Goal: Task Accomplishment & Management: Manage account settings

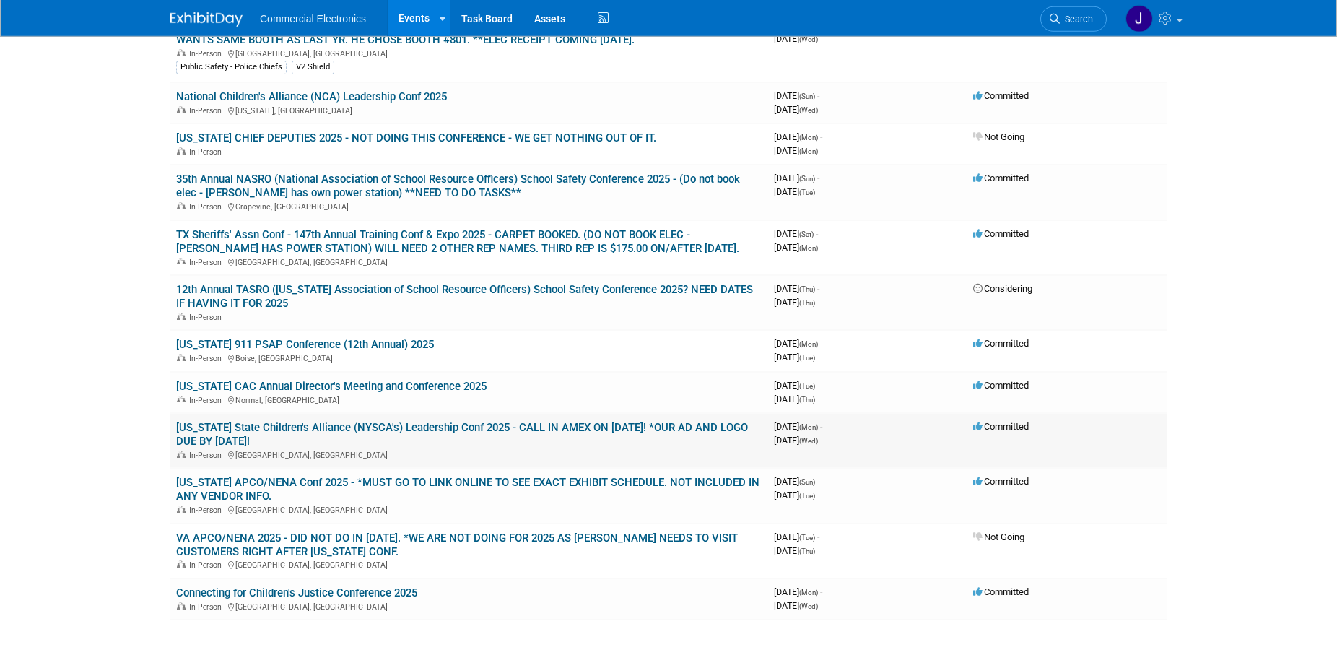
scroll to position [442, 0]
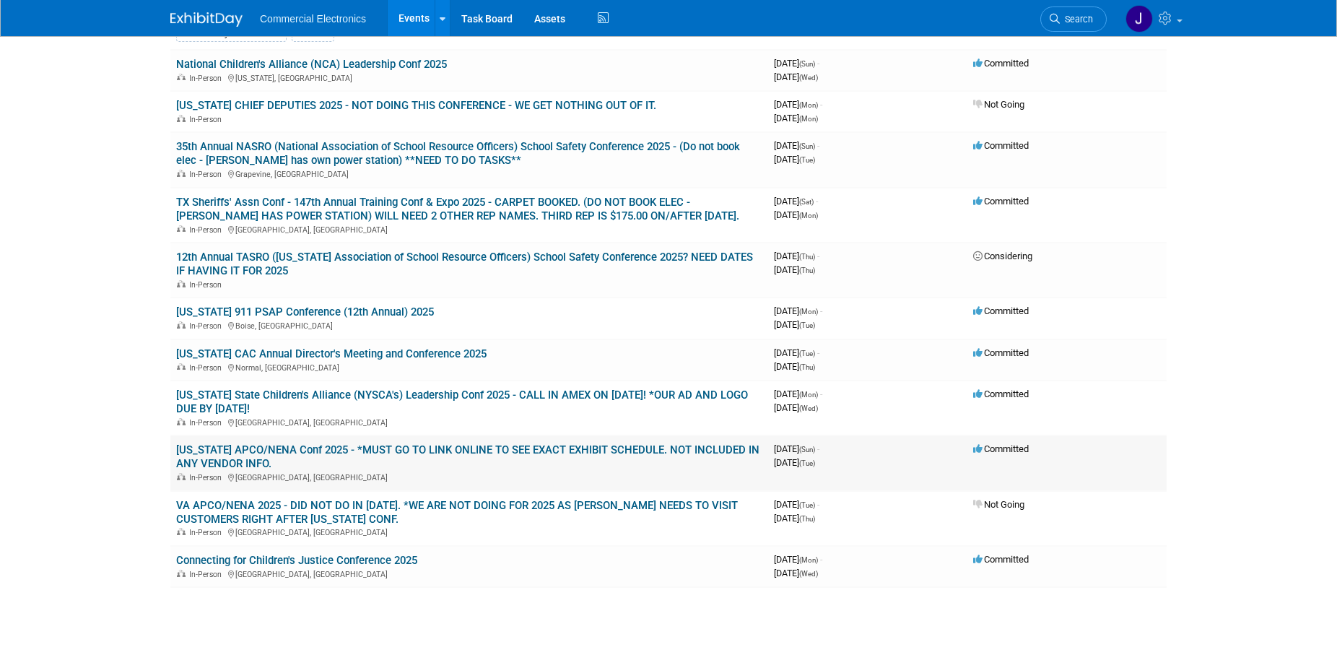
click at [527, 452] on link "[US_STATE] APCO/NENA Conf 2025 - *MUST GO TO LINK ONLINE TO SEE EXACT EXHIBIT S…" at bounding box center [467, 456] width 583 height 27
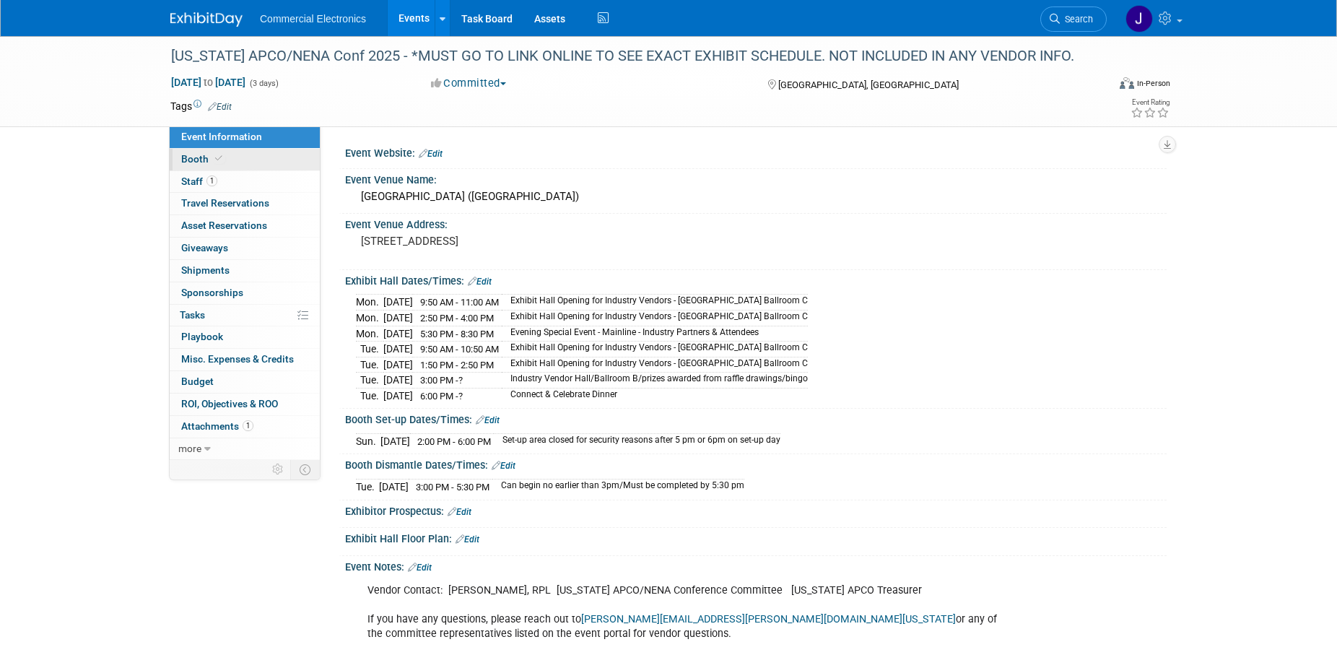
click at [191, 163] on span "Booth" at bounding box center [203, 159] width 44 height 12
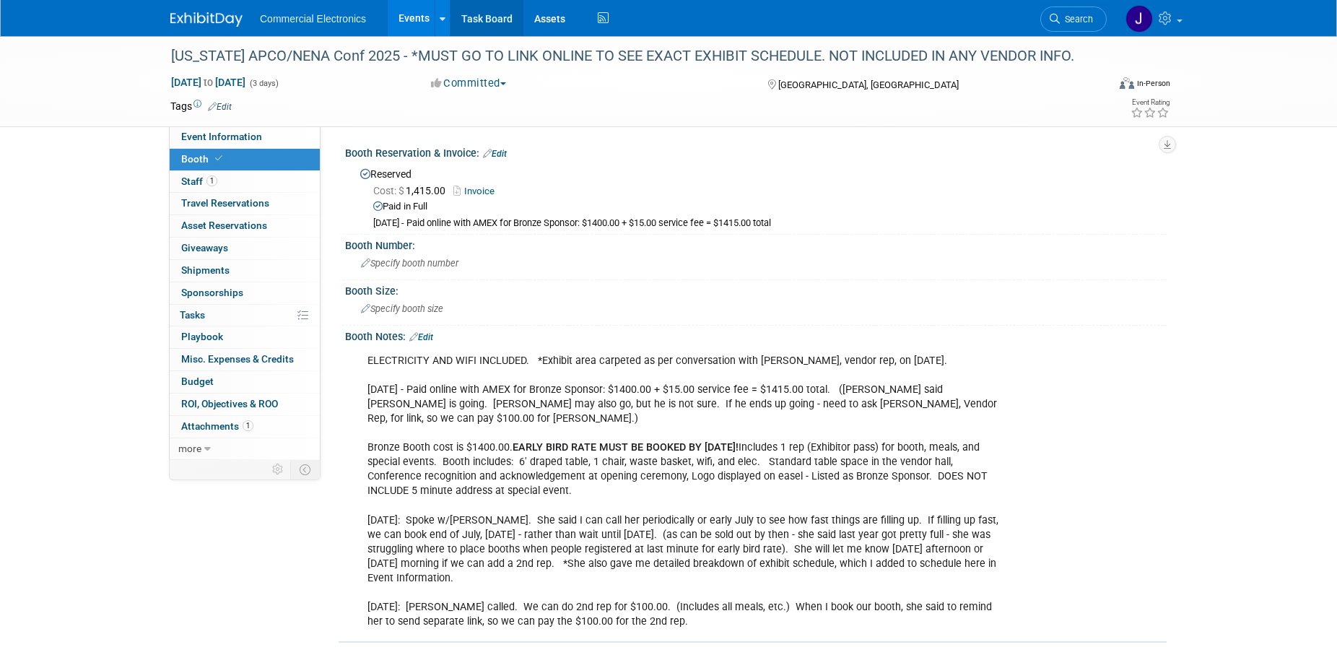
click at [494, 12] on link "Task Board" at bounding box center [486, 18] width 73 height 36
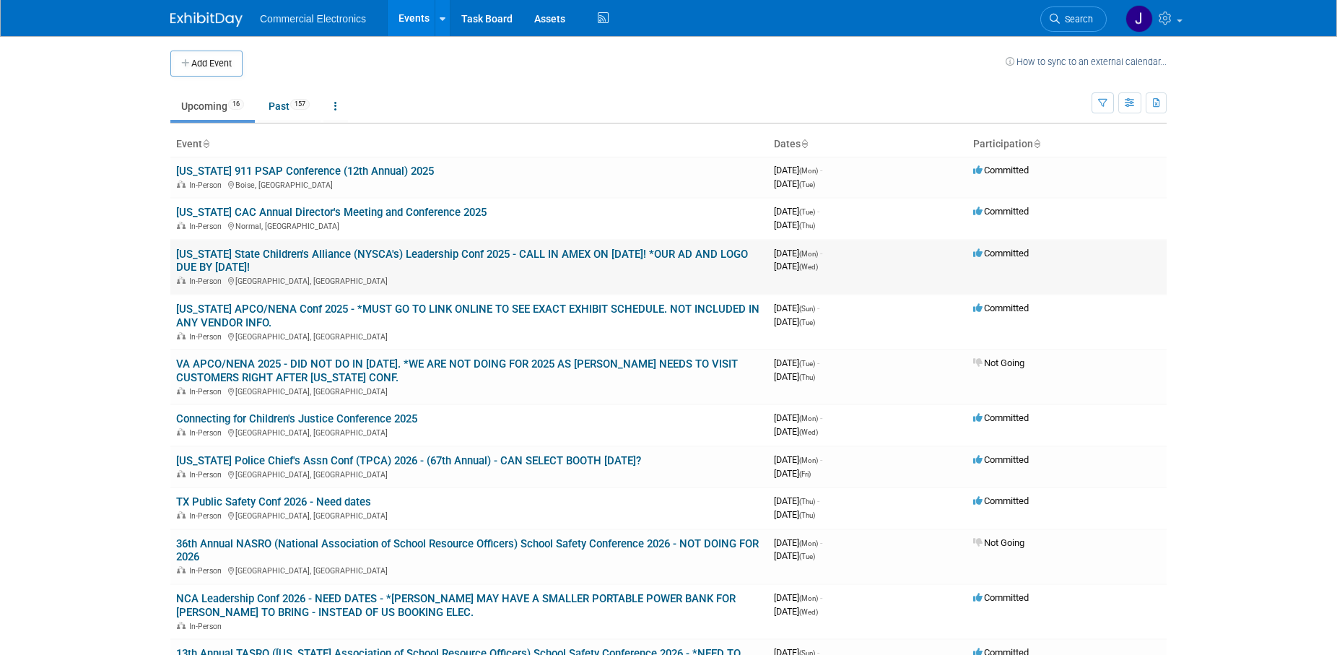
click at [353, 255] on link "[US_STATE] State Children's Alliance (NYSCA's) Leadership Conf 2025 - CALL IN A…" at bounding box center [462, 261] width 572 height 27
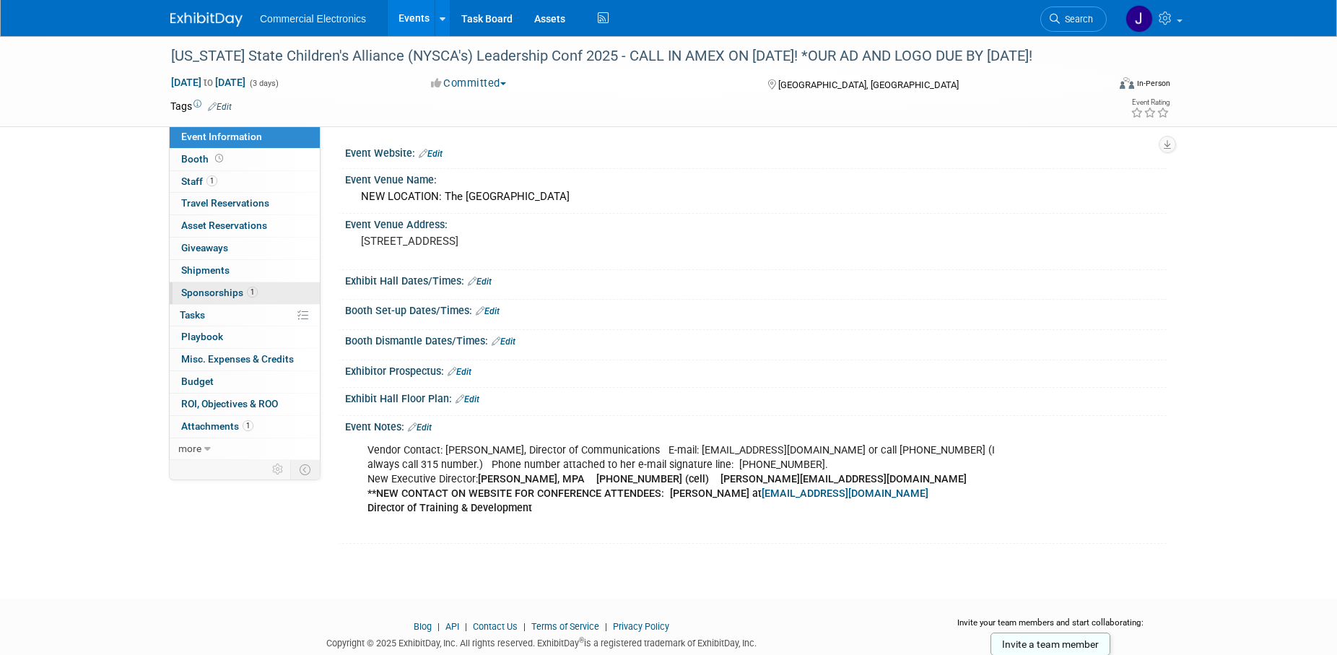
click at [214, 292] on span "Sponsorships 1" at bounding box center [219, 293] width 76 height 12
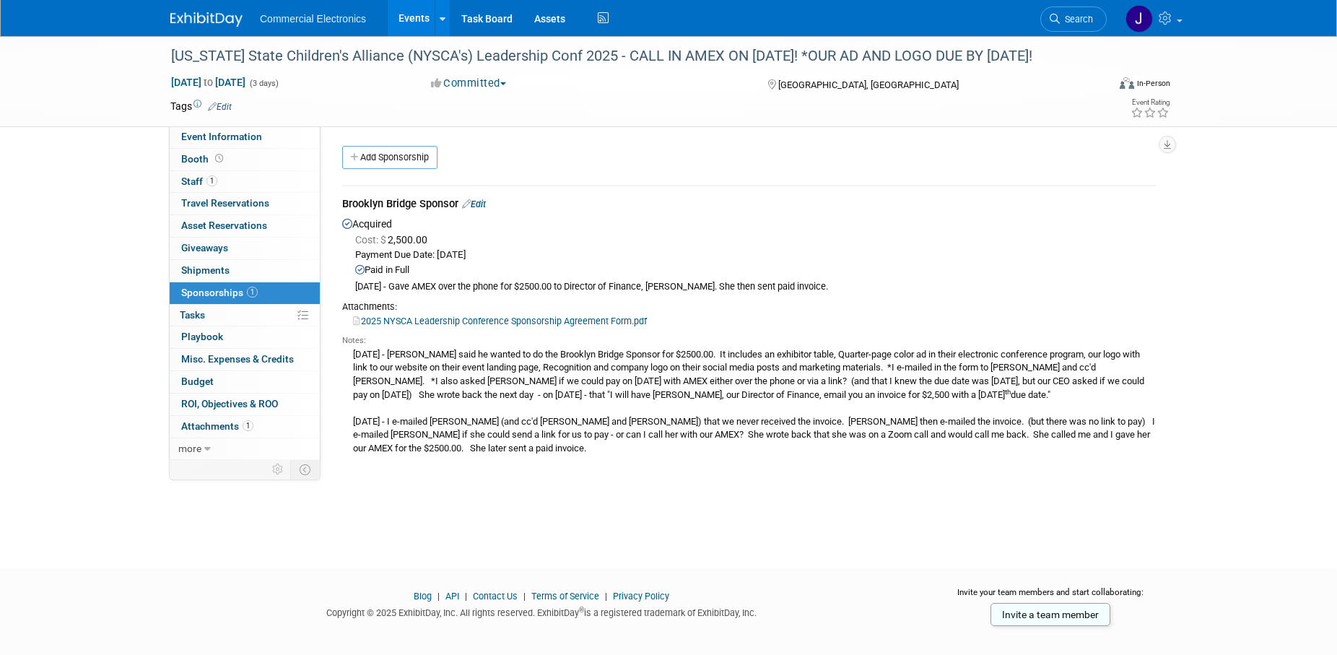
click at [486, 204] on link "Edit" at bounding box center [474, 203] width 24 height 11
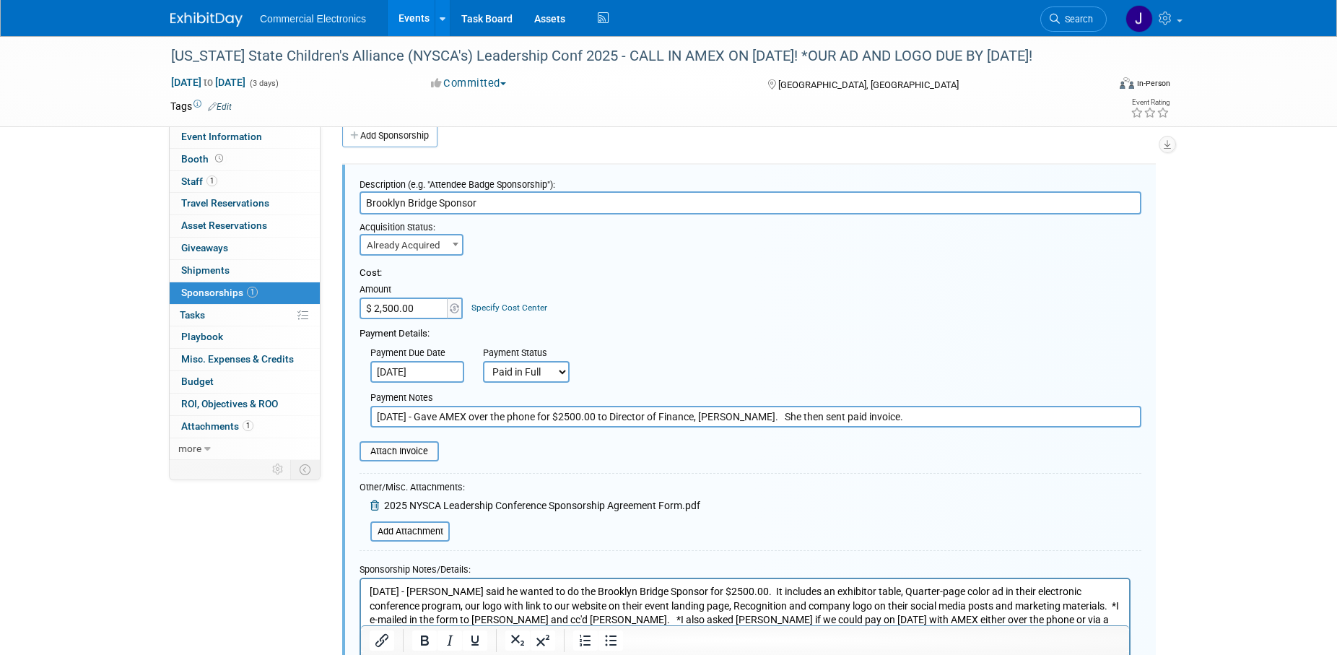
click at [432, 367] on input "Sep 15, 2025" at bounding box center [417, 372] width 94 height 22
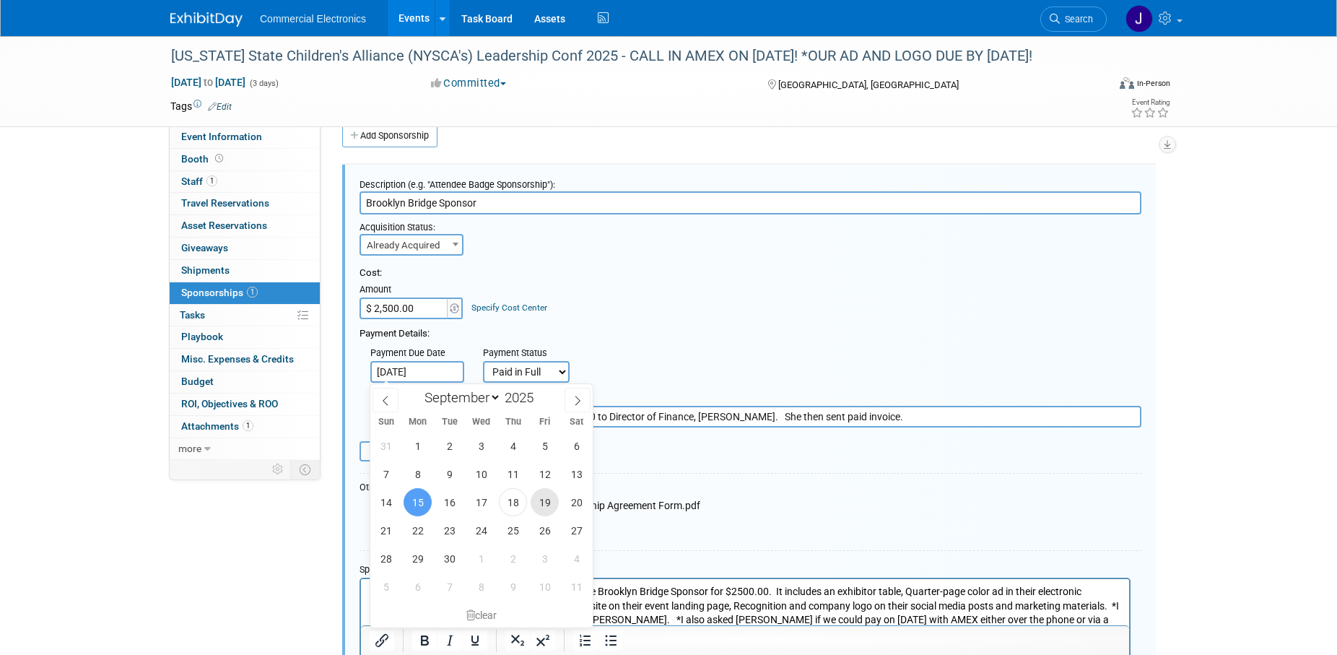
click at [547, 508] on span "19" at bounding box center [544, 502] width 28 height 28
type input "Sep 19, 2025"
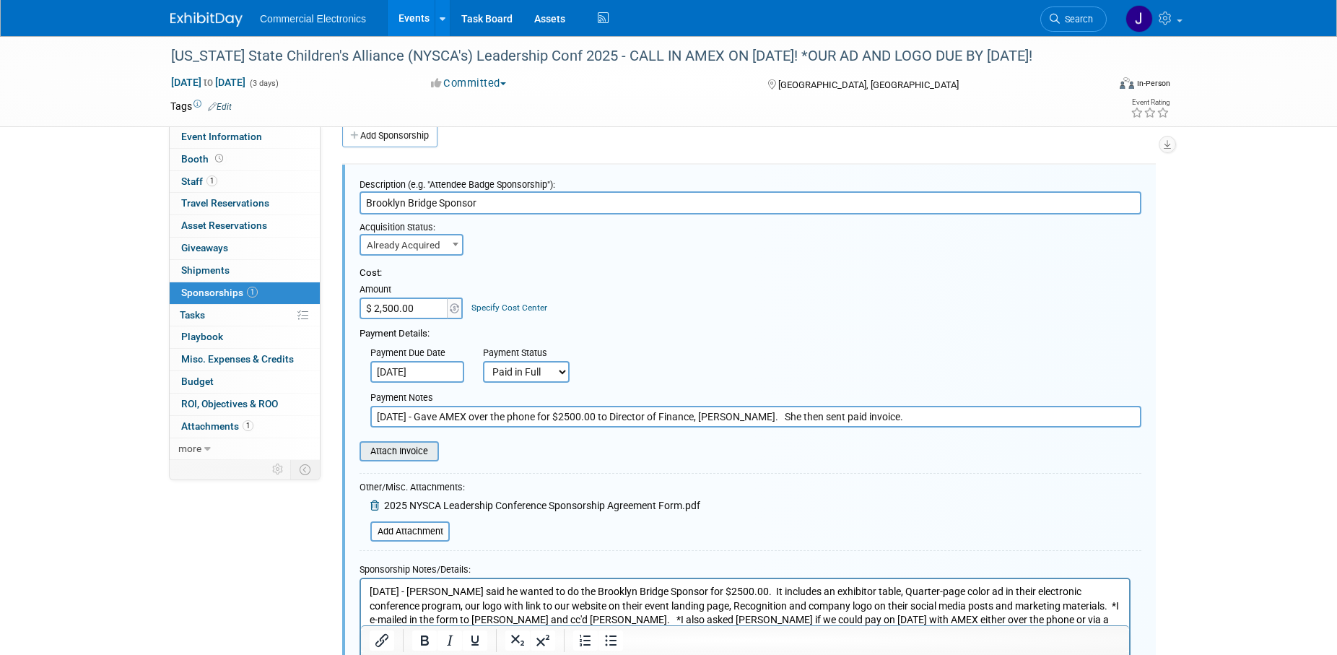
click at [405, 452] on input "file" at bounding box center [352, 450] width 172 height 17
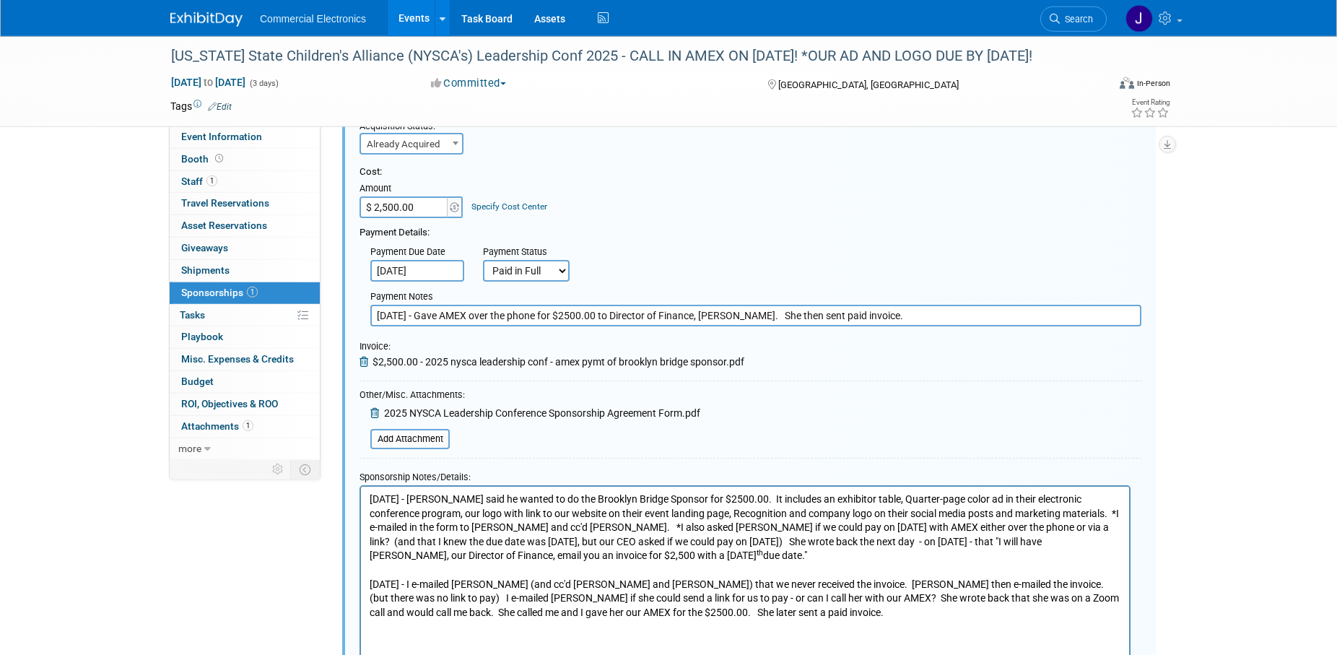
scroll to position [242, 0]
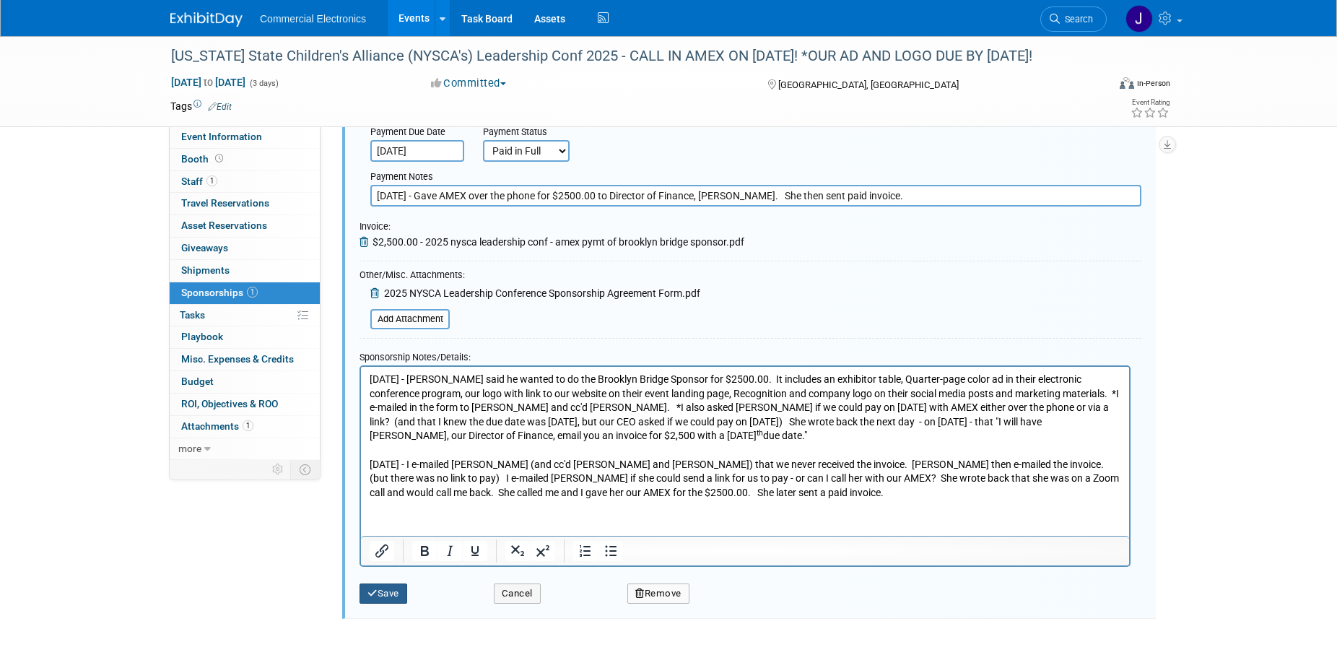
click at [388, 590] on button "Save" at bounding box center [383, 593] width 48 height 20
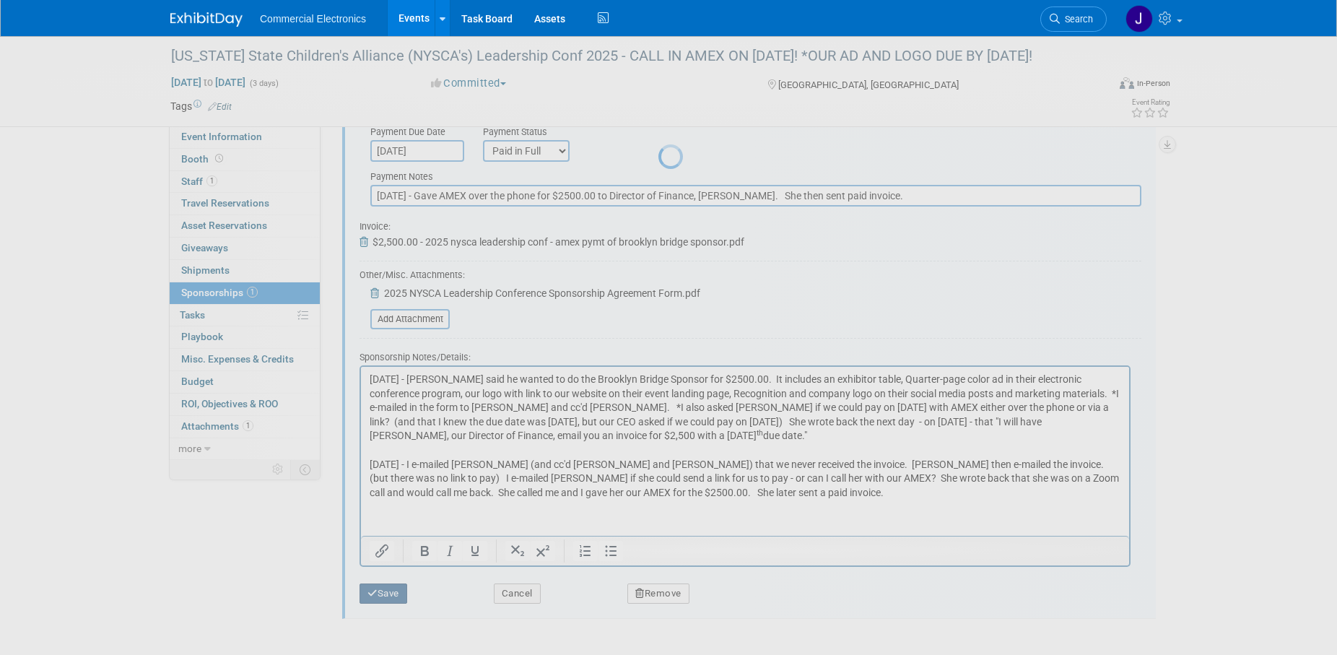
scroll to position [14, 0]
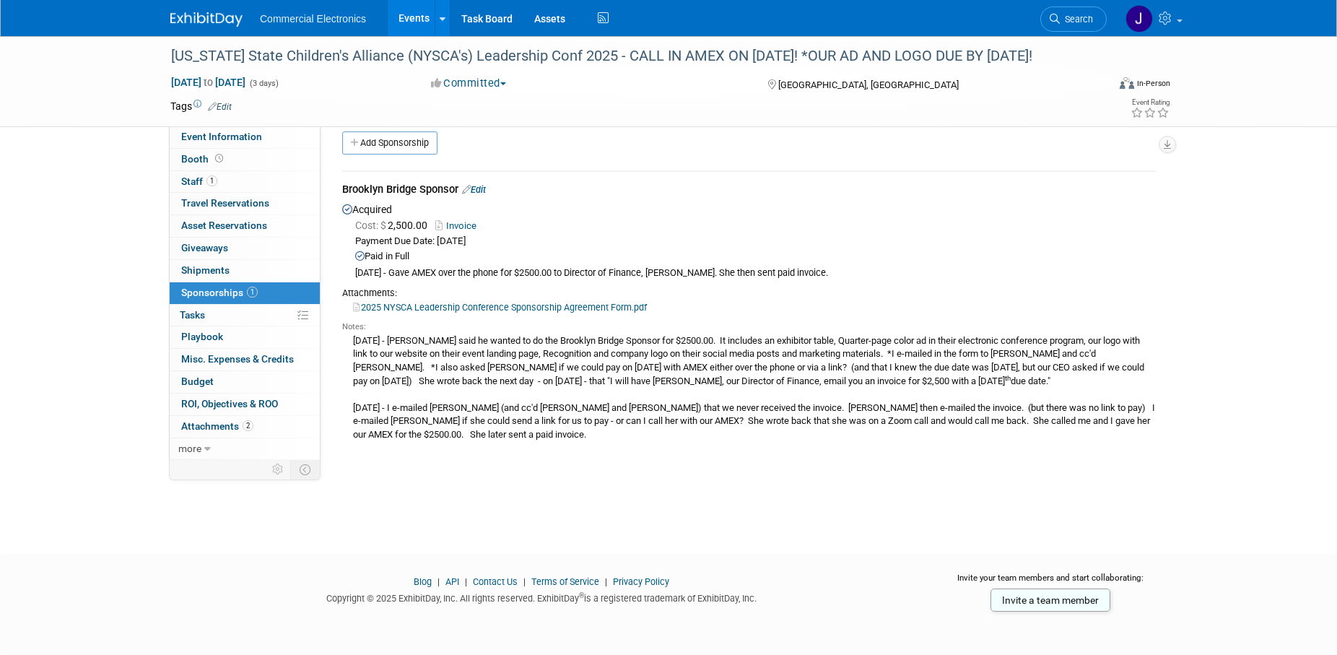
click at [460, 224] on link "Invoice" at bounding box center [458, 225] width 47 height 11
click at [193, 180] on span "Staff 1" at bounding box center [199, 181] width 36 height 12
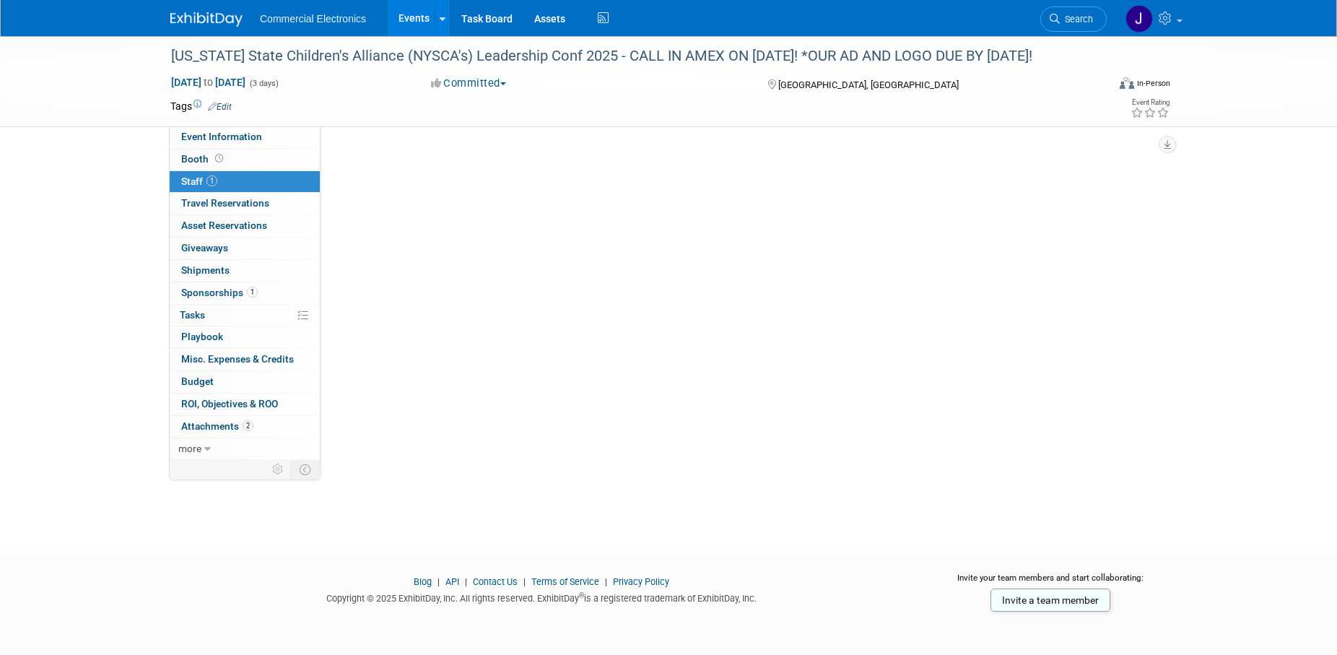
scroll to position [0, 0]
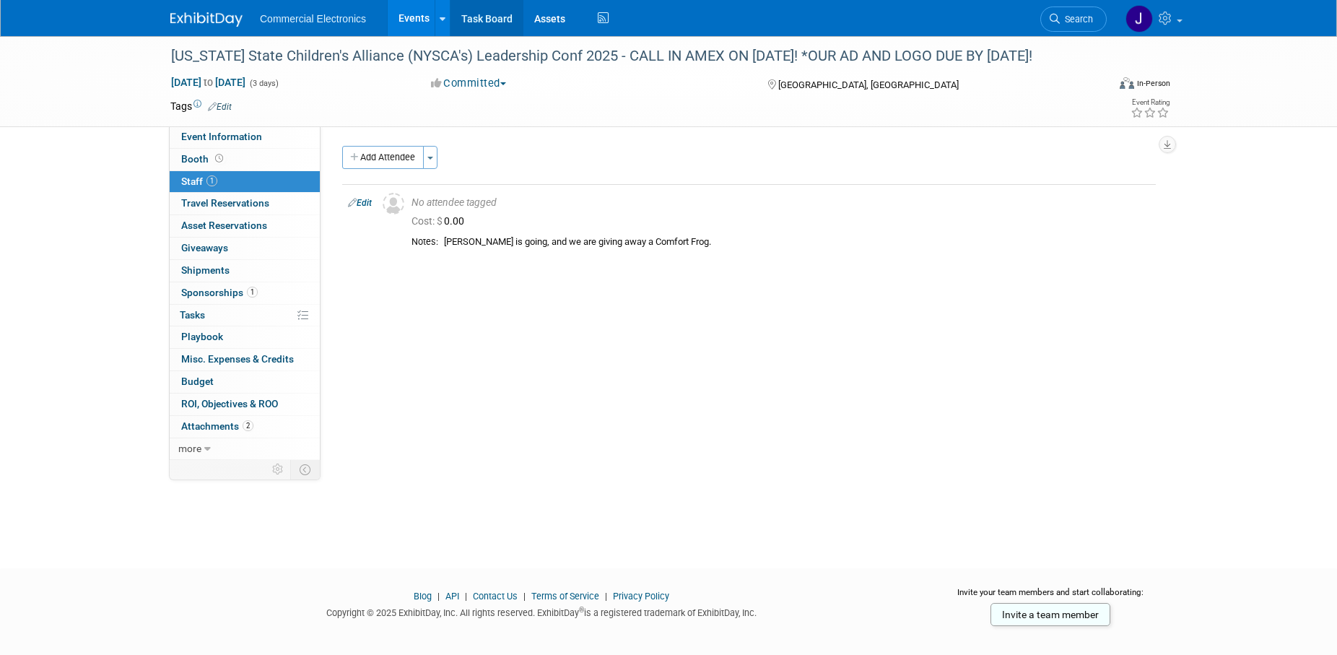
click at [500, 12] on link "Task Board" at bounding box center [486, 18] width 73 height 36
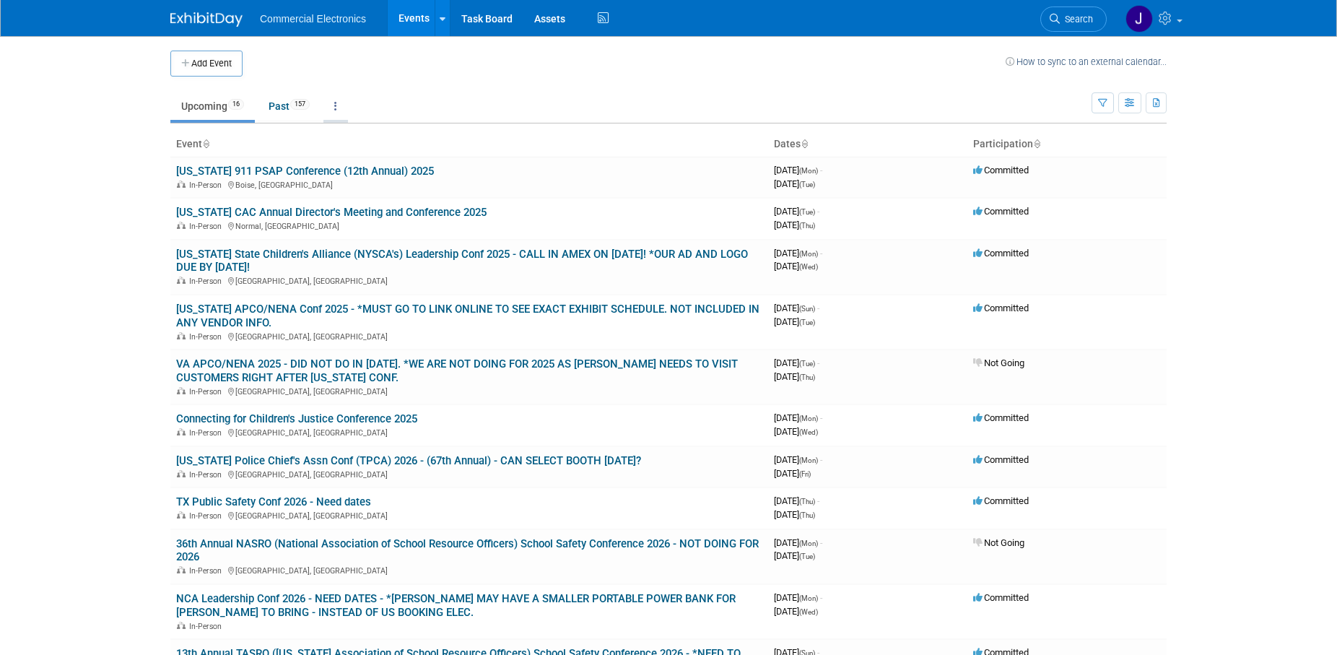
click at [337, 105] on icon at bounding box center [335, 106] width 3 height 10
click at [354, 164] on link "Grouped Annually Events grouped by year" at bounding box center [380, 171] width 115 height 32
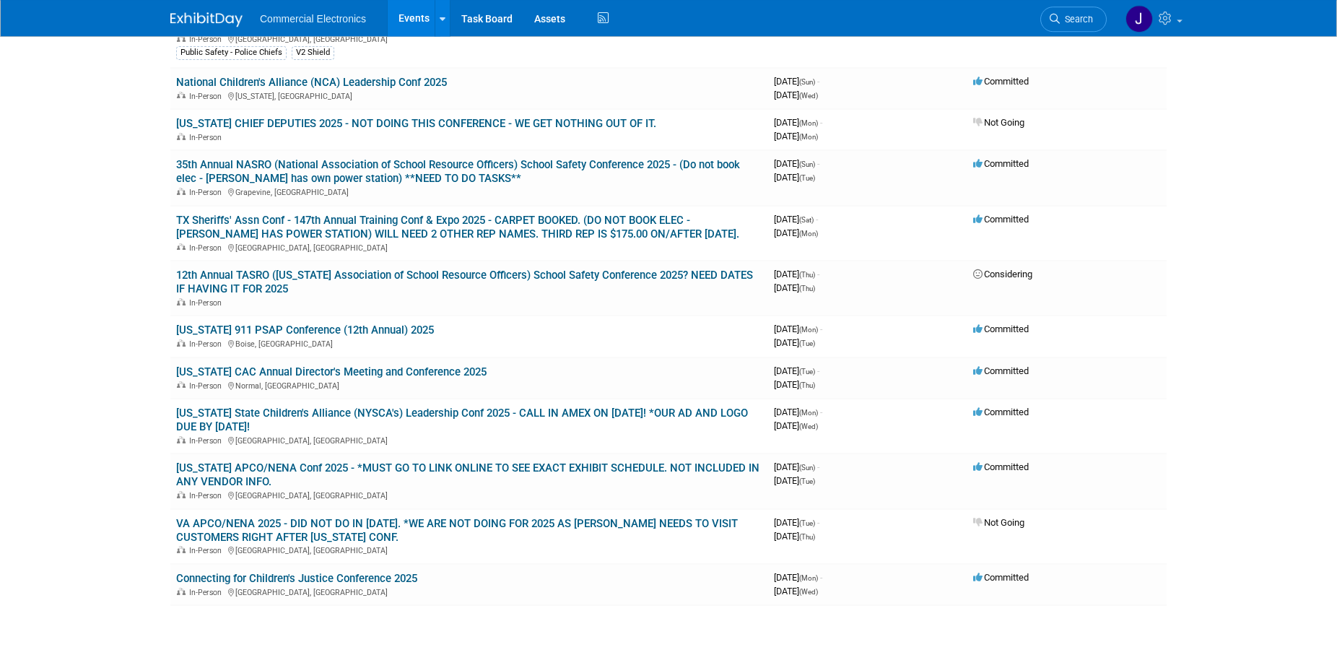
scroll to position [442, 0]
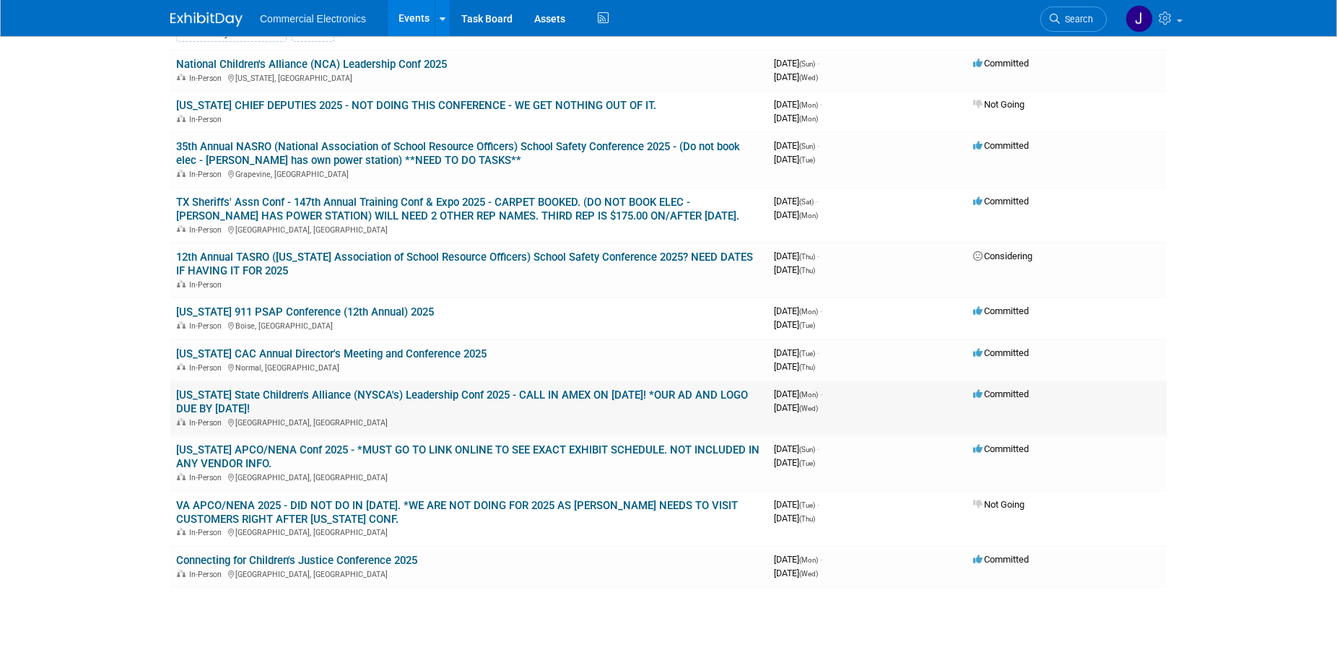
click at [422, 397] on link "[US_STATE] State Children's Alliance (NYSCA's) Leadership Conf 2025 - CALL IN A…" at bounding box center [462, 401] width 572 height 27
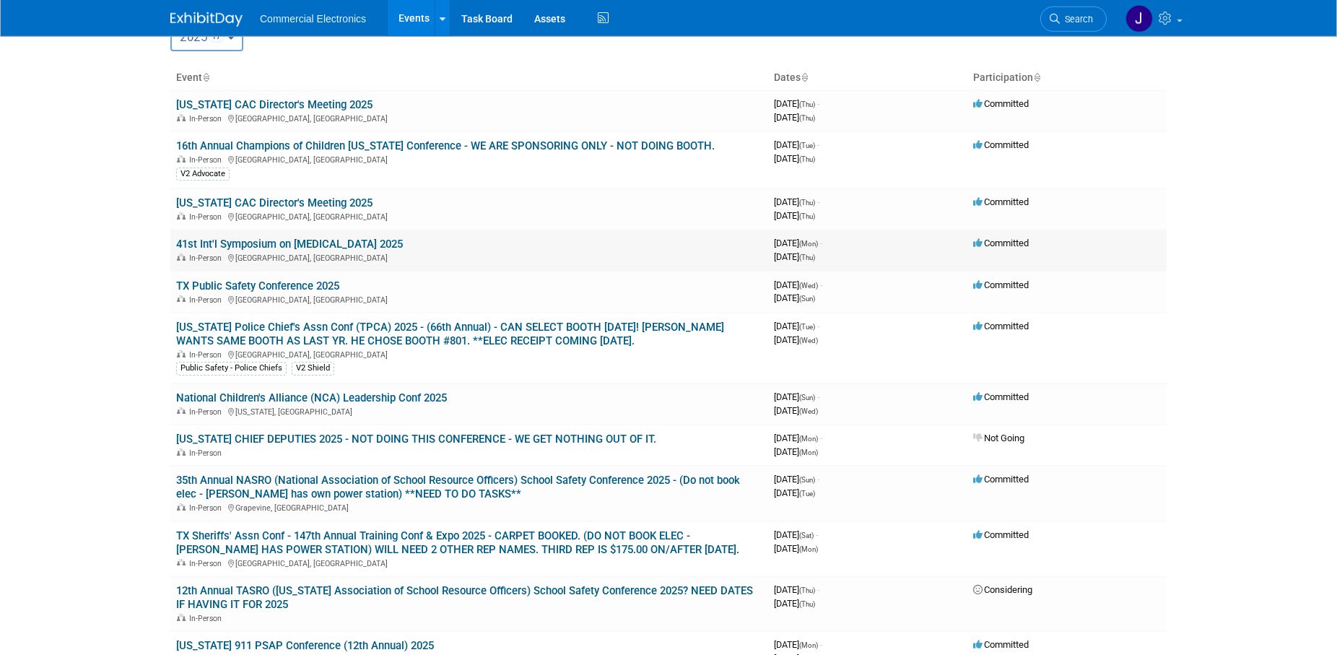
scroll to position [147, 0]
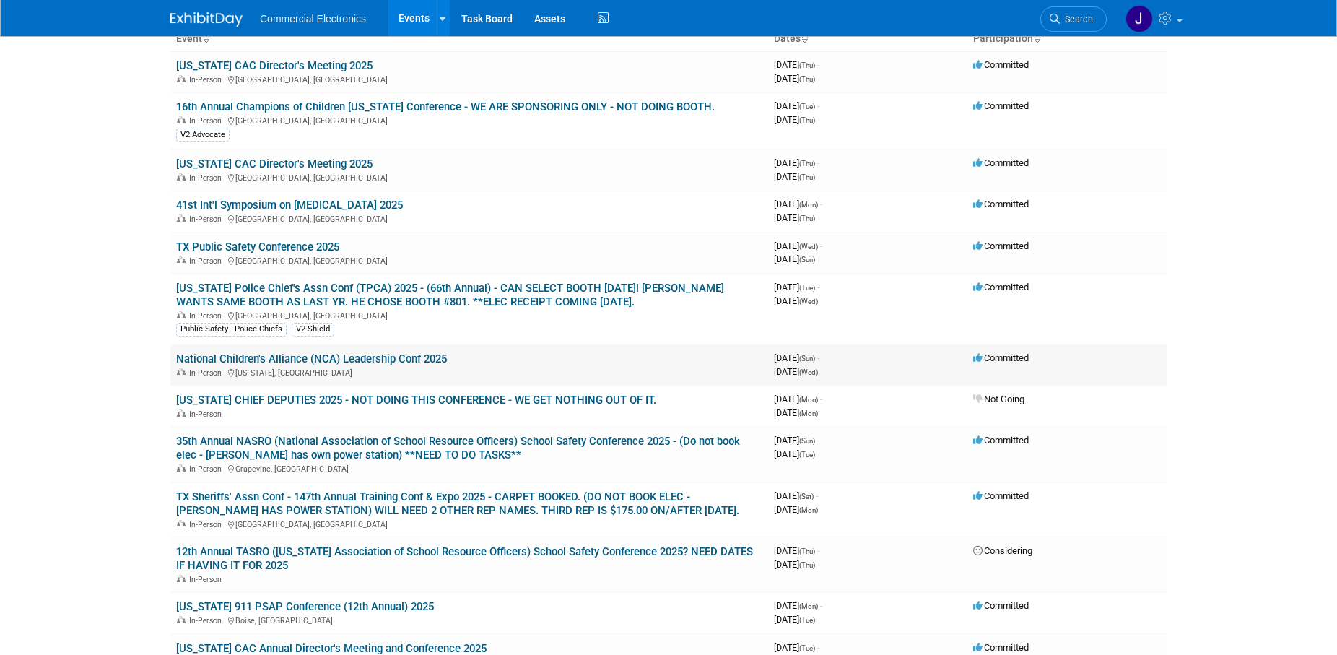
click at [398, 361] on link "National Children's Alliance (NCA) Leadership Conf 2025" at bounding box center [311, 358] width 271 height 13
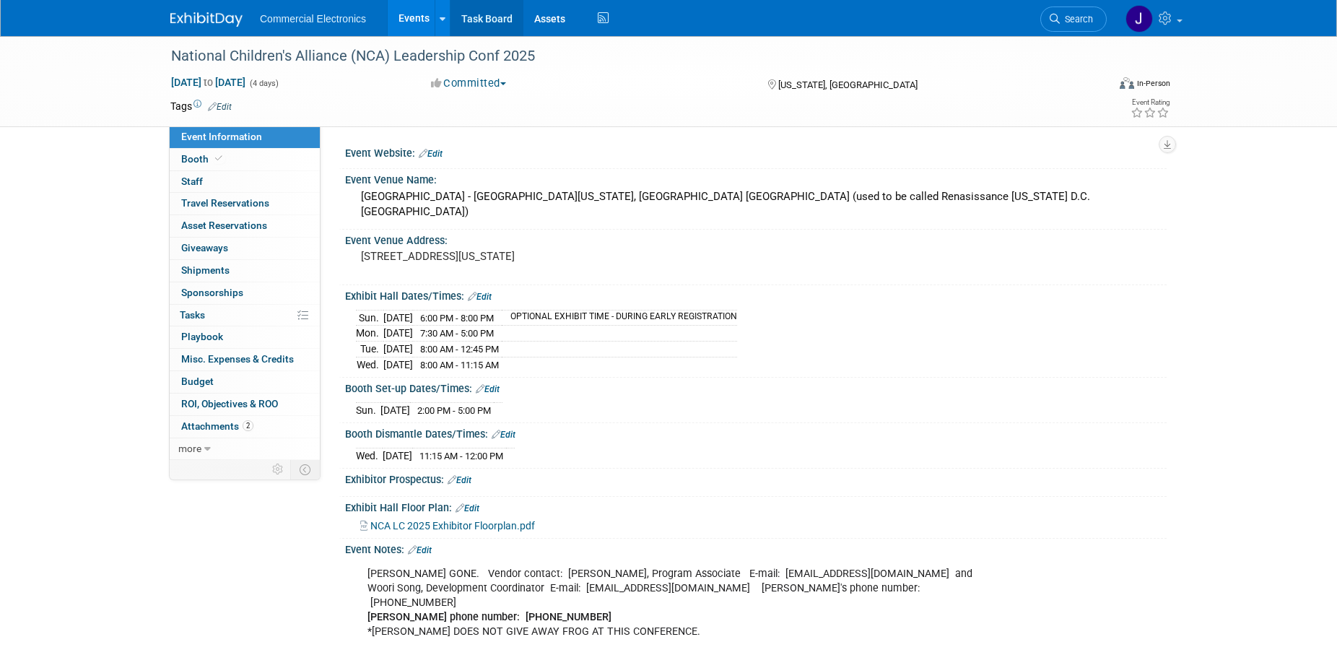
click at [469, 19] on link "Task Board" at bounding box center [486, 18] width 73 height 36
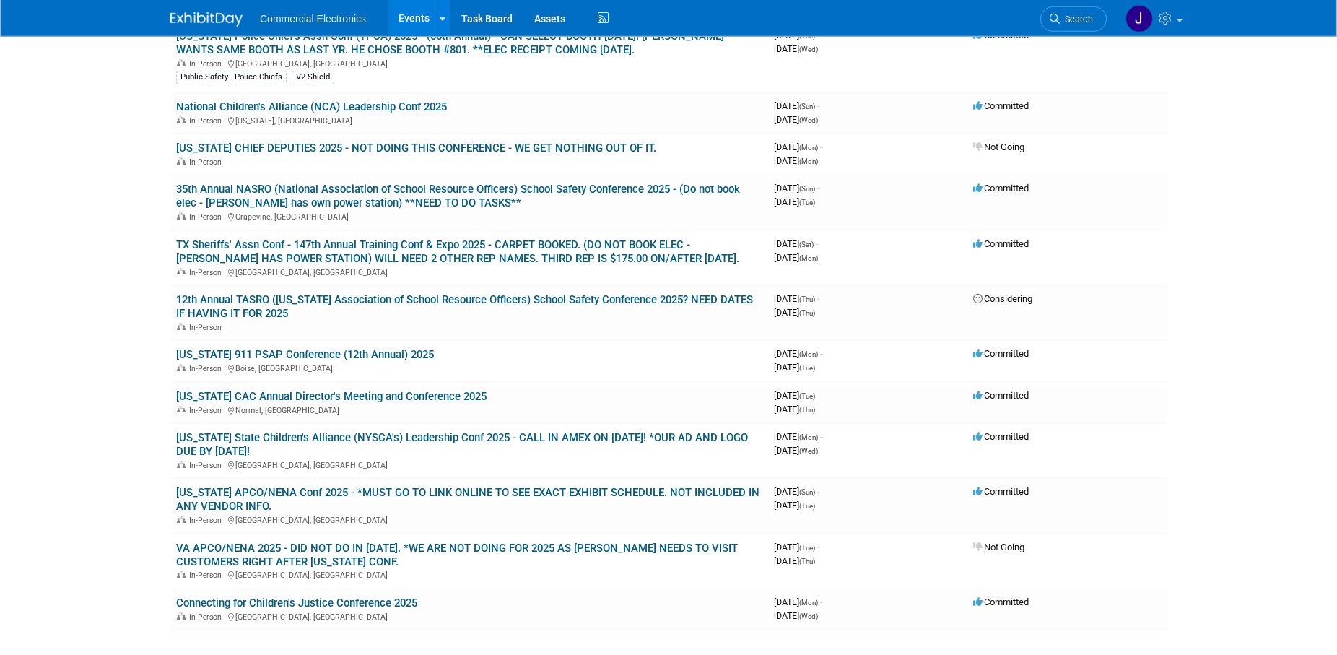
scroll to position [368, 0]
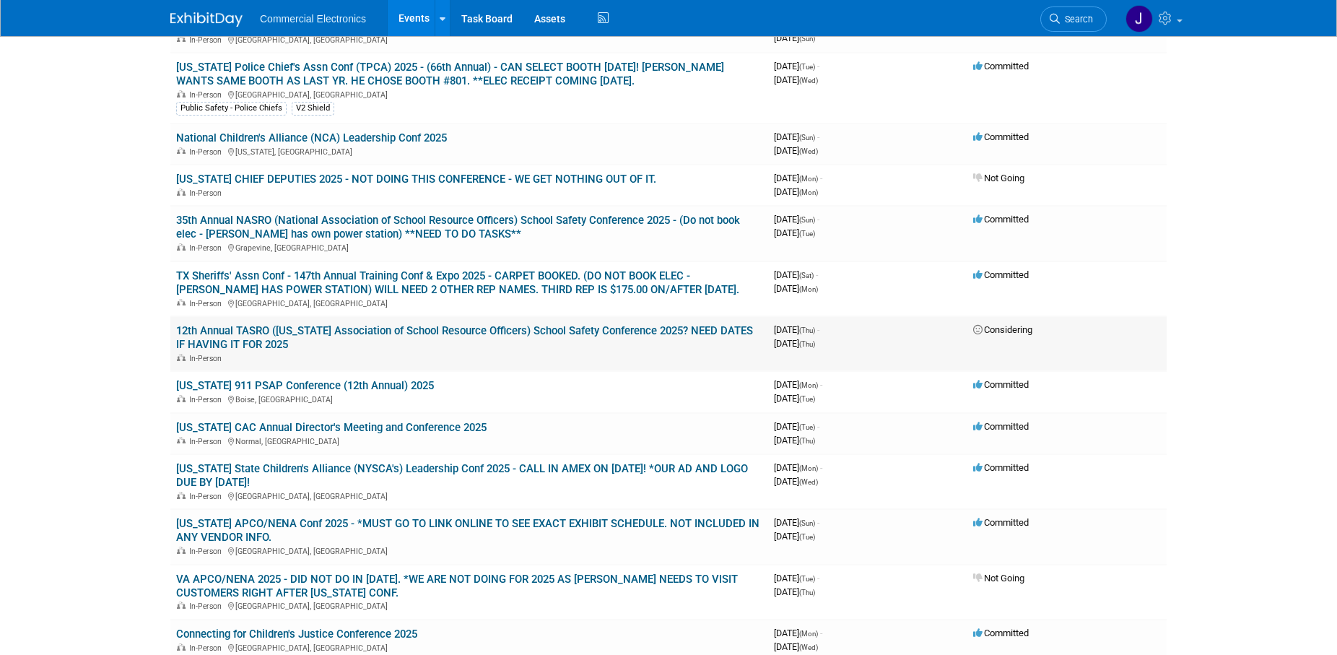
click at [437, 330] on link "12th Annual TASRO ([US_STATE] Association of School Resource Officers) School S…" at bounding box center [464, 337] width 577 height 27
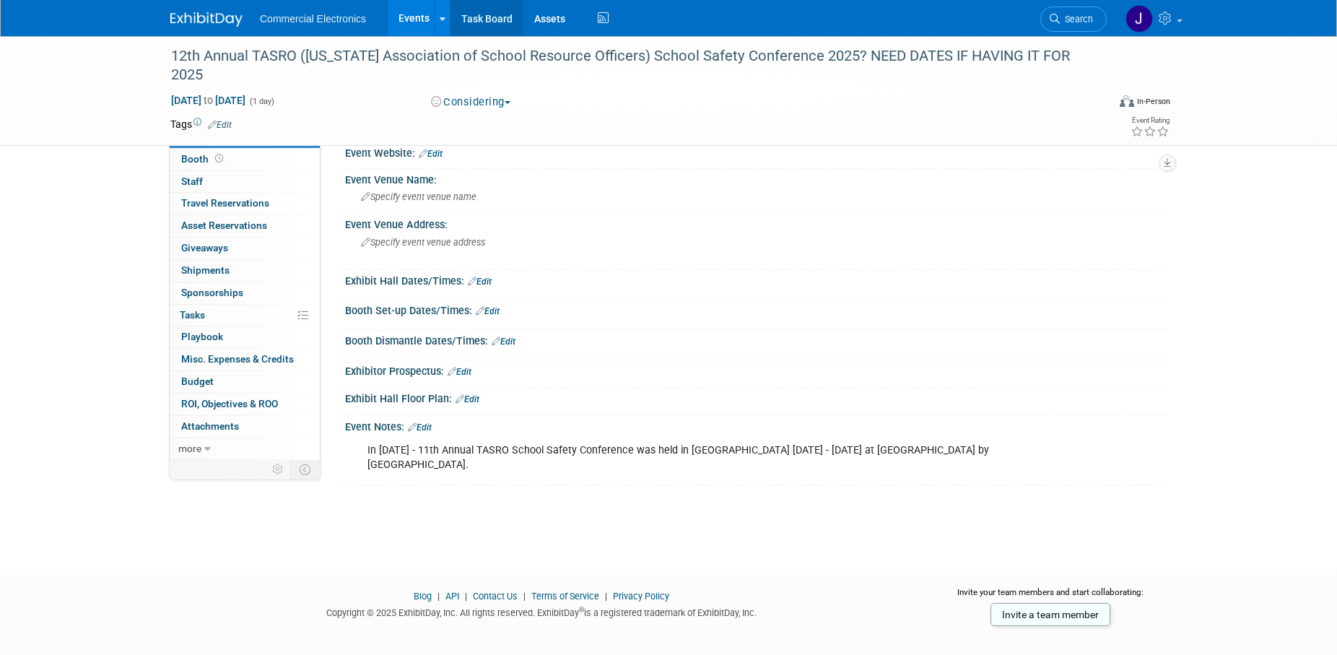
click at [487, 20] on link "Task Board" at bounding box center [486, 18] width 73 height 36
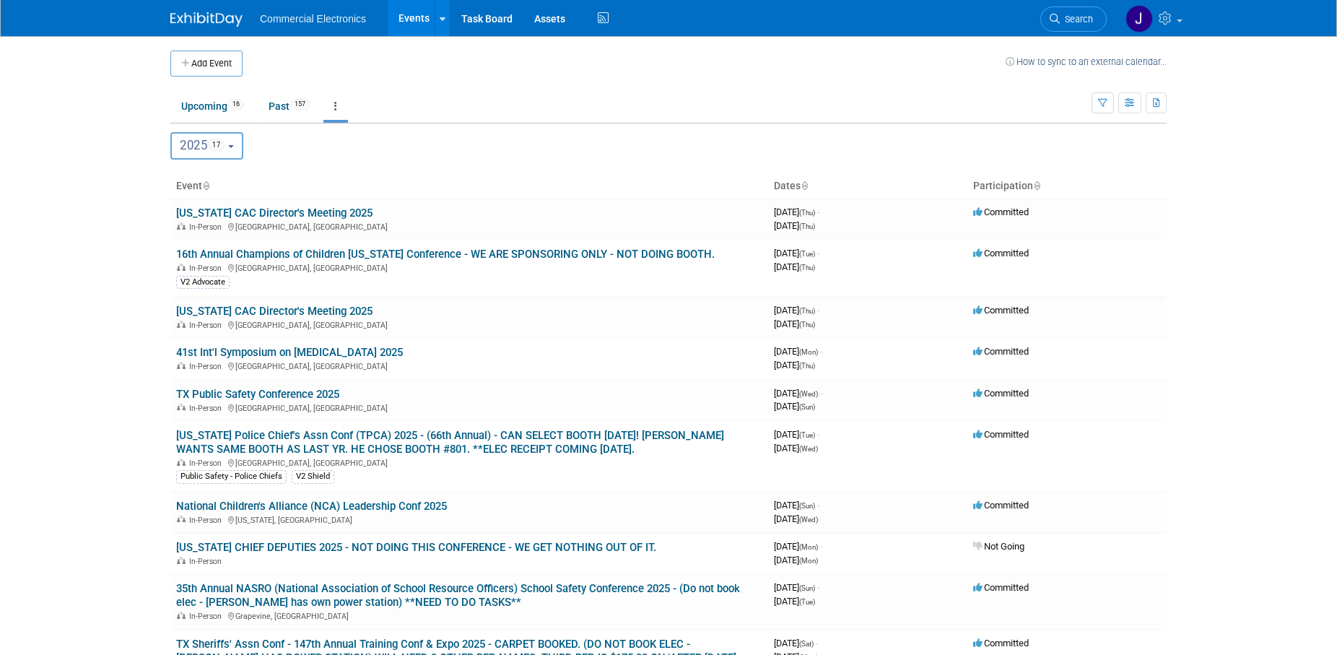
click at [240, 147] on button "2025 17" at bounding box center [206, 145] width 73 height 27
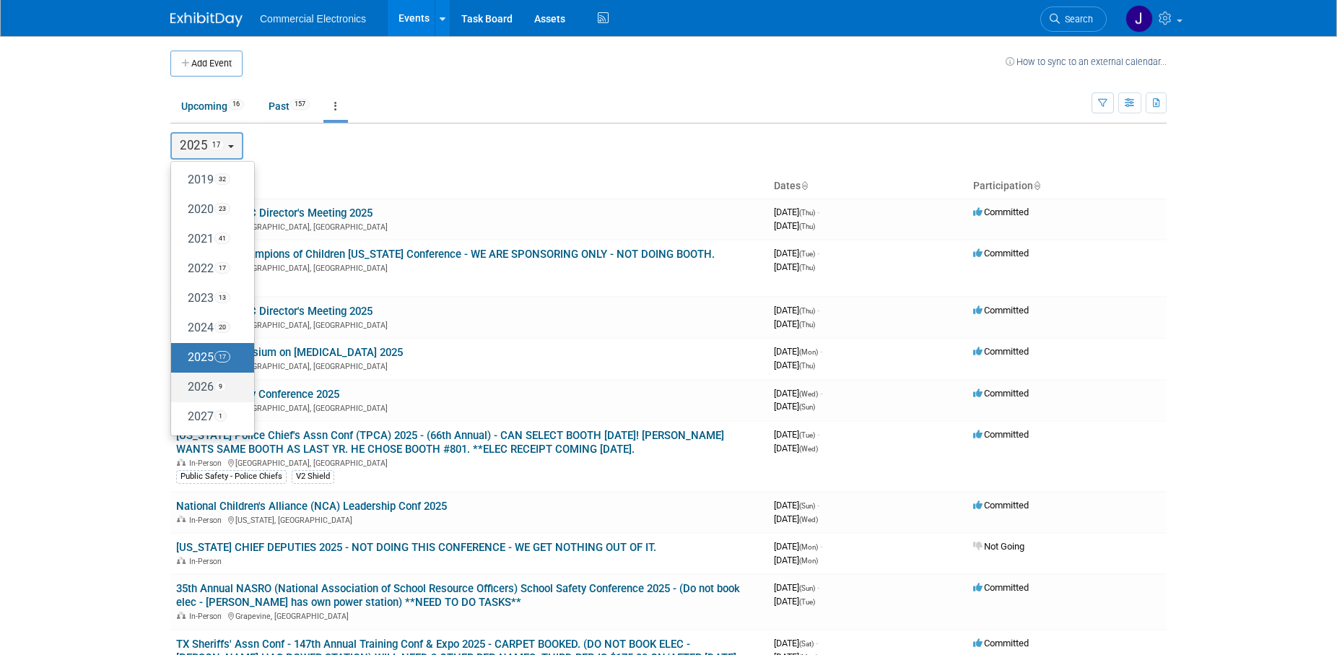
click at [202, 390] on label "2026 9" at bounding box center [208, 387] width 61 height 24
click at [183, 390] on input "2026 9" at bounding box center [177, 386] width 9 height 9
select select "2026"
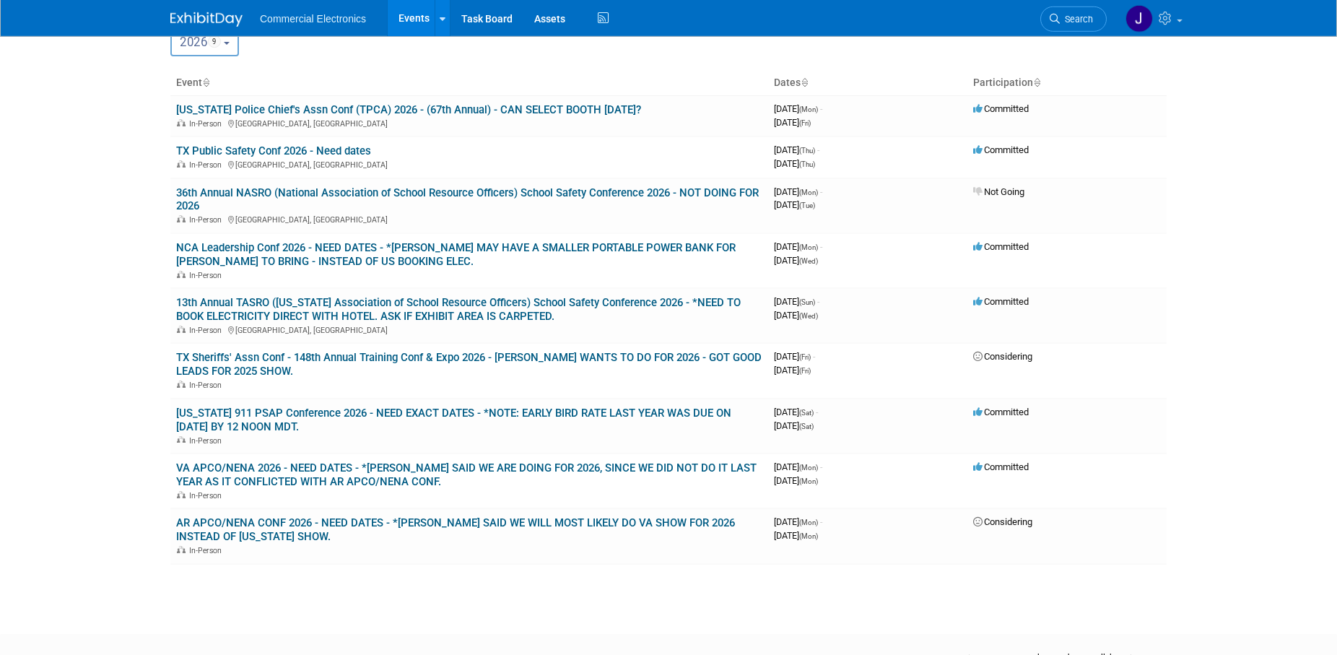
scroll to position [110, 0]
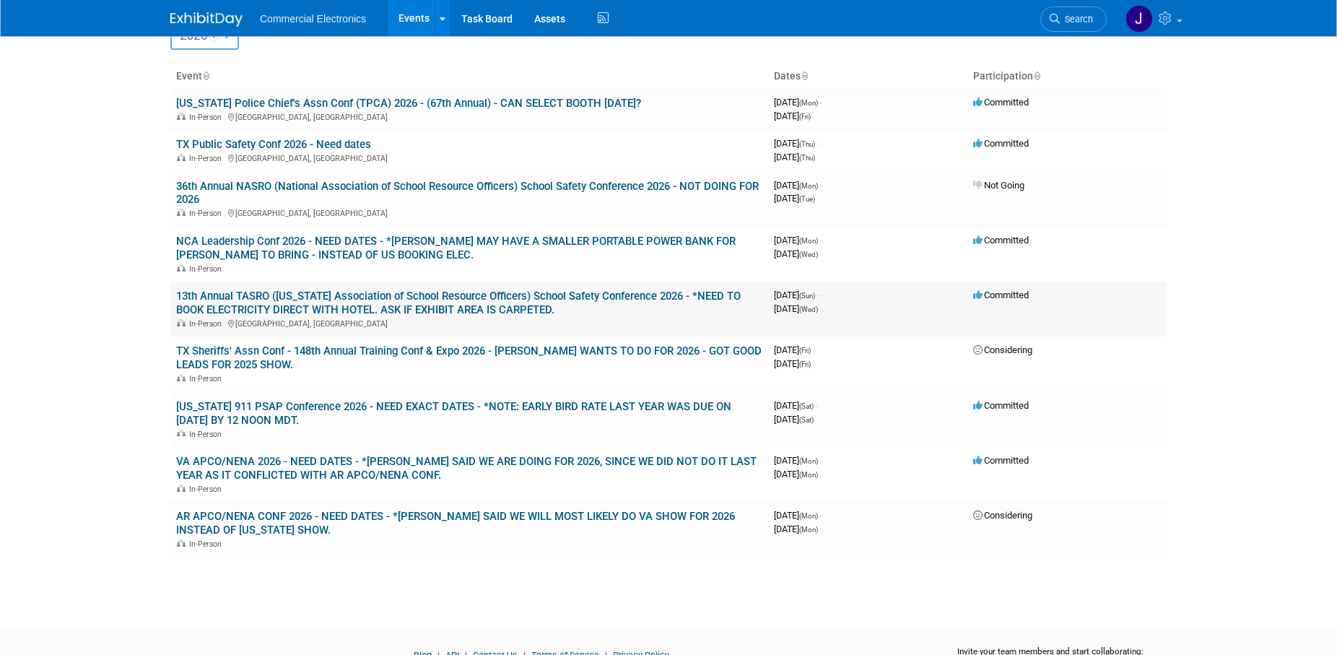
click at [445, 299] on link "13th Annual TASRO ([US_STATE] Association of School Resource Officers) School S…" at bounding box center [458, 302] width 564 height 27
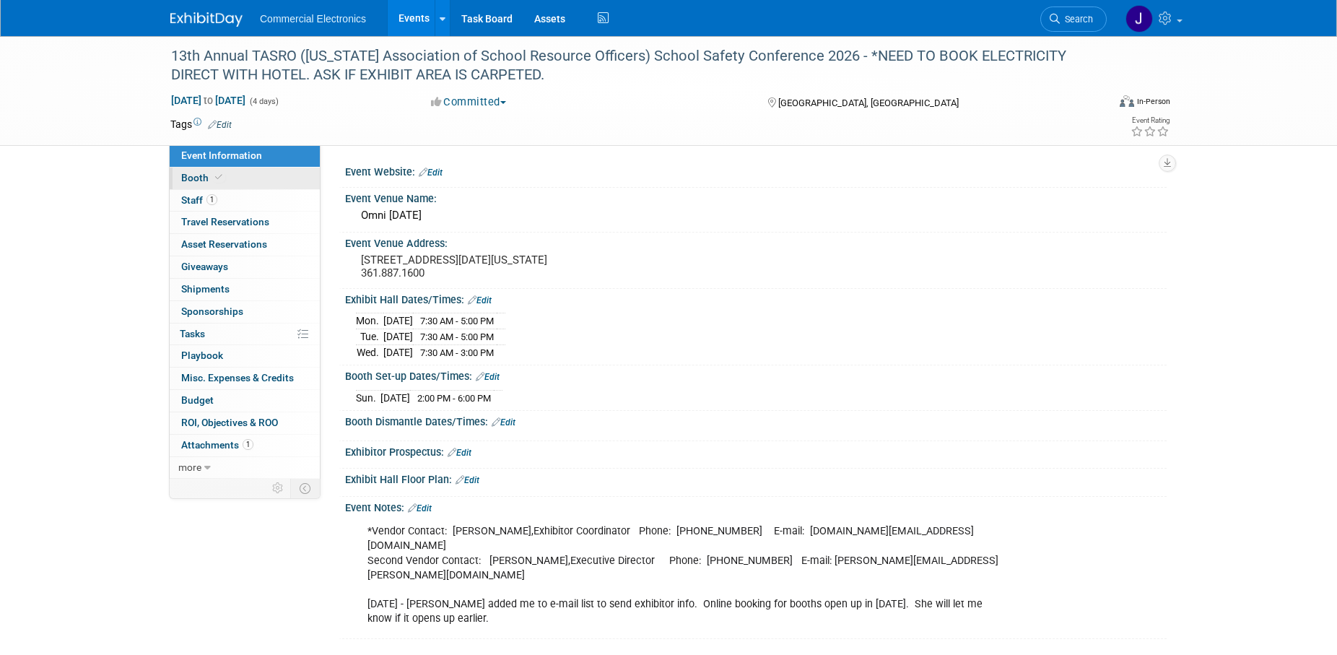
click at [195, 178] on span "Booth" at bounding box center [203, 178] width 44 height 12
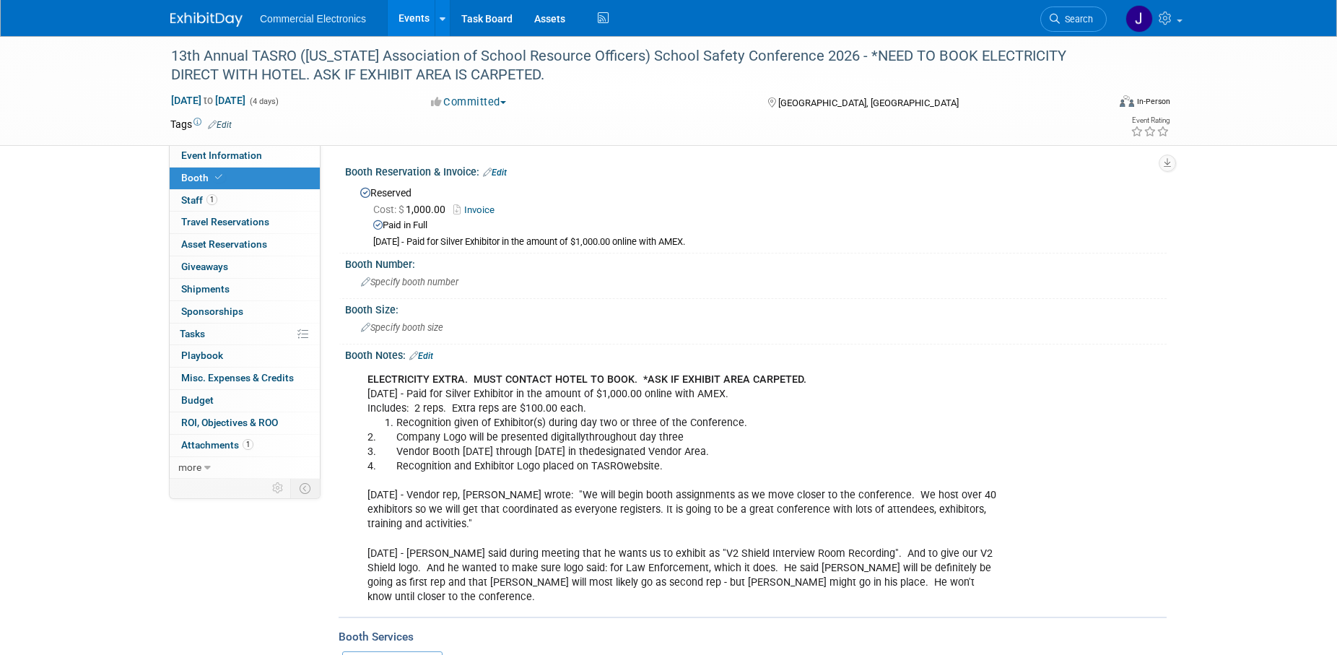
click at [432, 357] on link "Edit" at bounding box center [421, 356] width 24 height 10
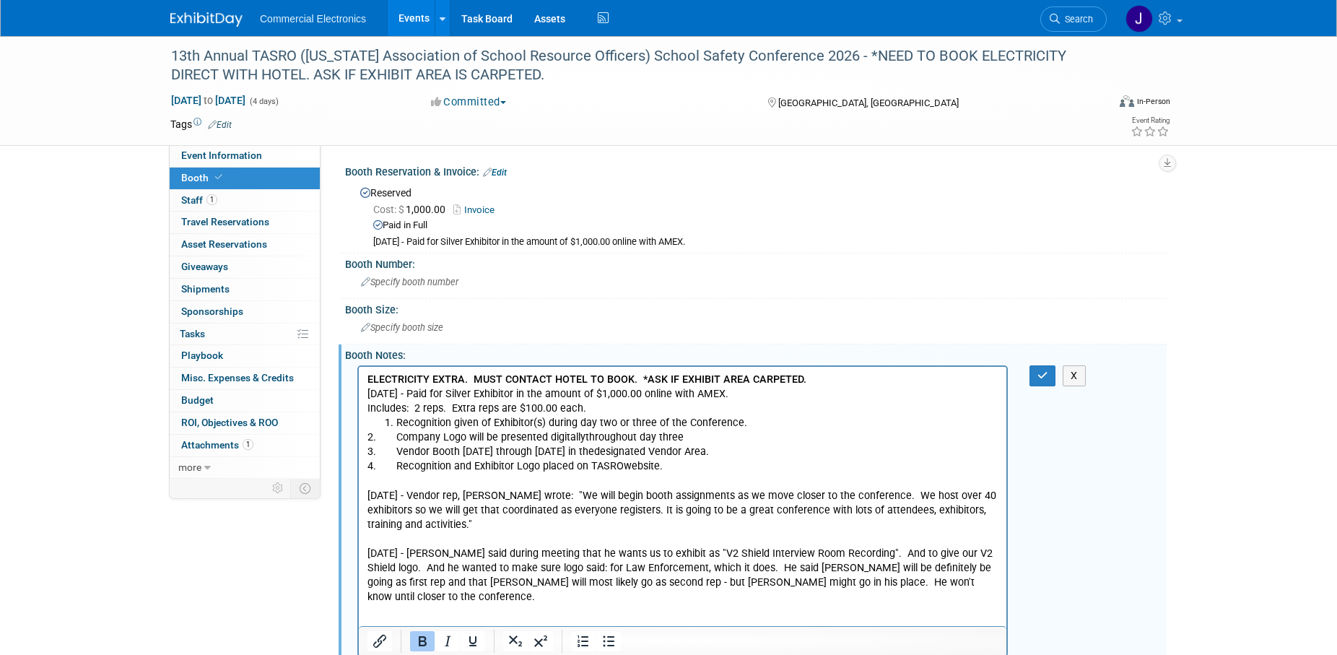
click at [808, 377] on p "ELECTRICITY EXTRA. MUST CONTACT HOTEL TO BOOK. *ASK IF EXHIBIT AREA CARPETED. 9…" at bounding box center [682, 393] width 631 height 43
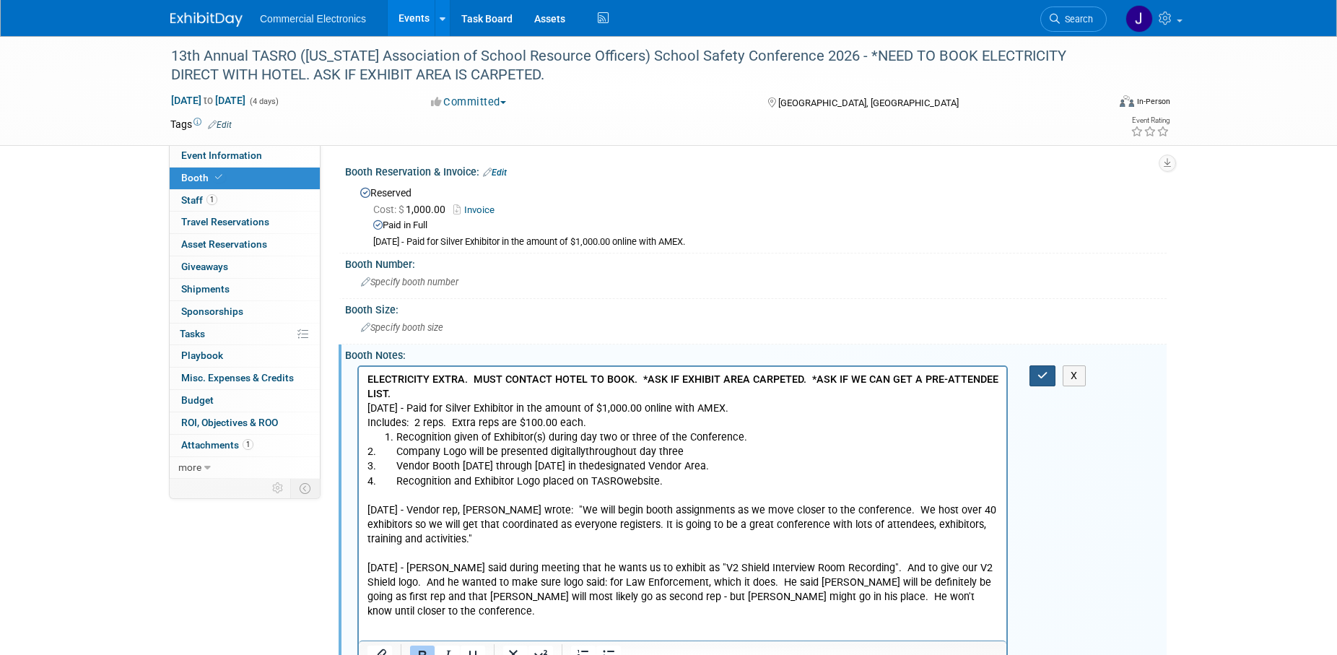
click at [1036, 376] on button "button" at bounding box center [1042, 375] width 27 height 21
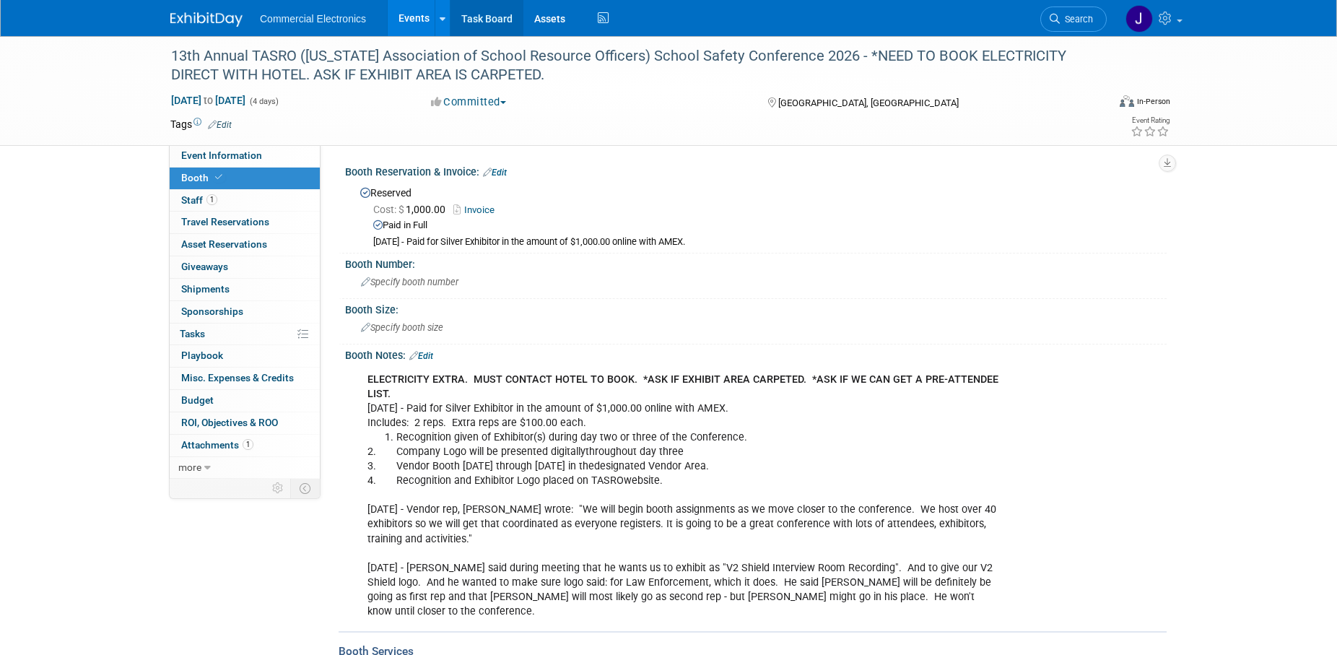
click at [493, 17] on link "Task Board" at bounding box center [486, 18] width 73 height 36
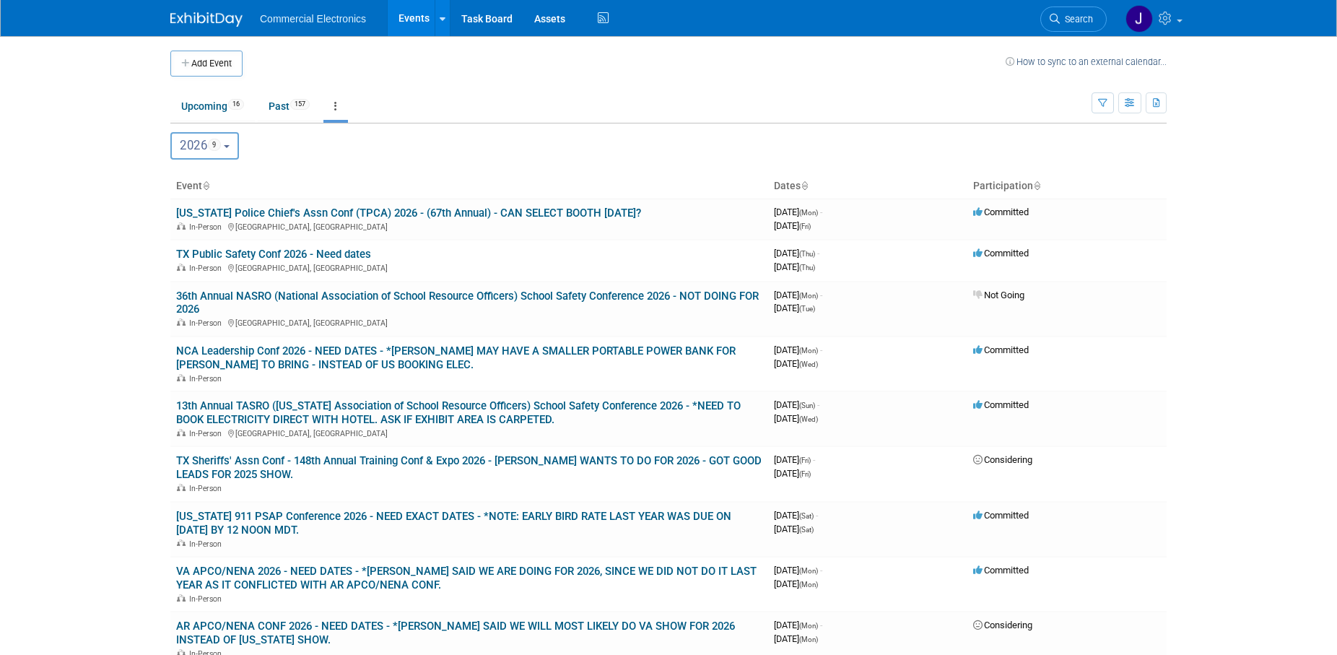
click at [230, 153] on button "2026 9" at bounding box center [204, 145] width 69 height 27
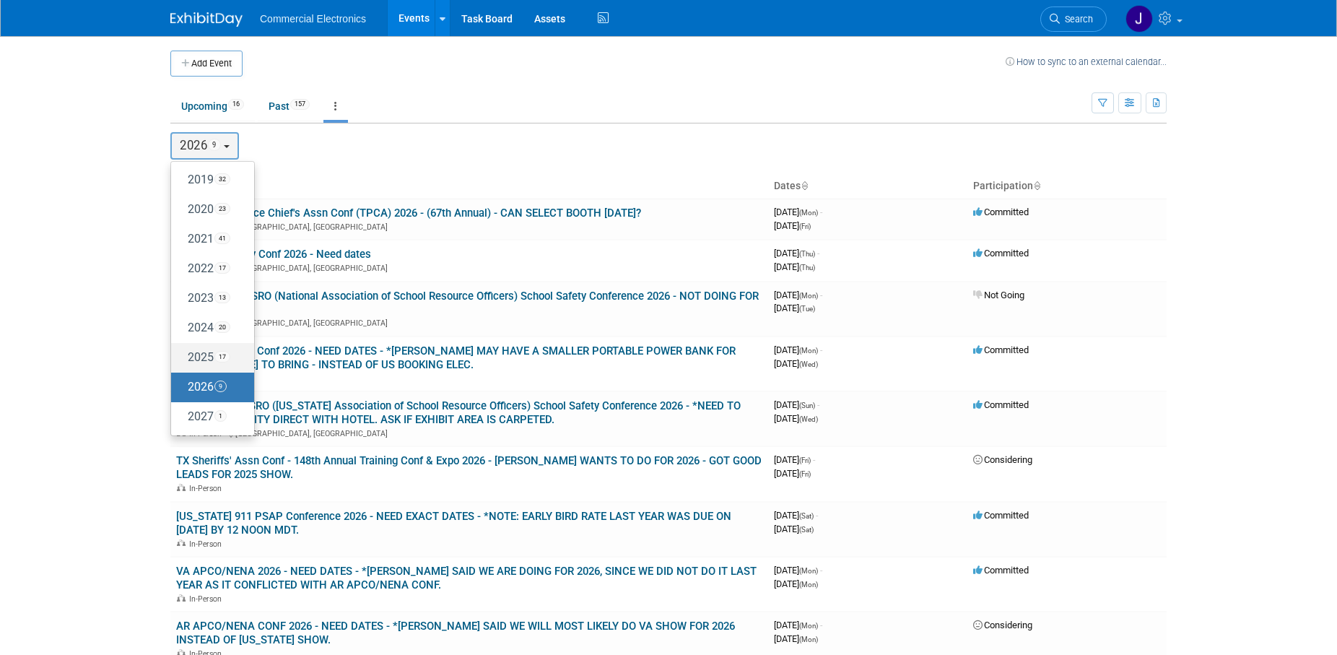
click at [196, 360] on label "2025 17" at bounding box center [208, 358] width 61 height 24
click at [183, 360] on input "2025 17" at bounding box center [177, 356] width 9 height 9
select select "2025"
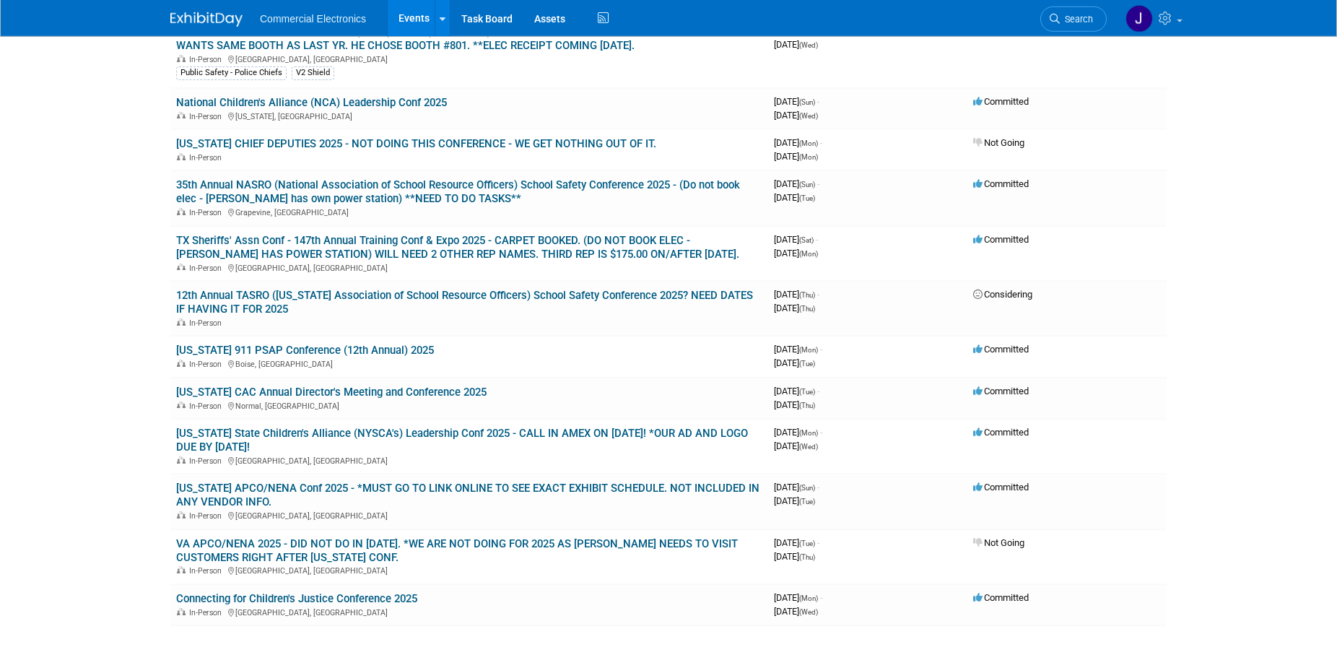
scroll to position [442, 0]
